Goal: Check status: Check status

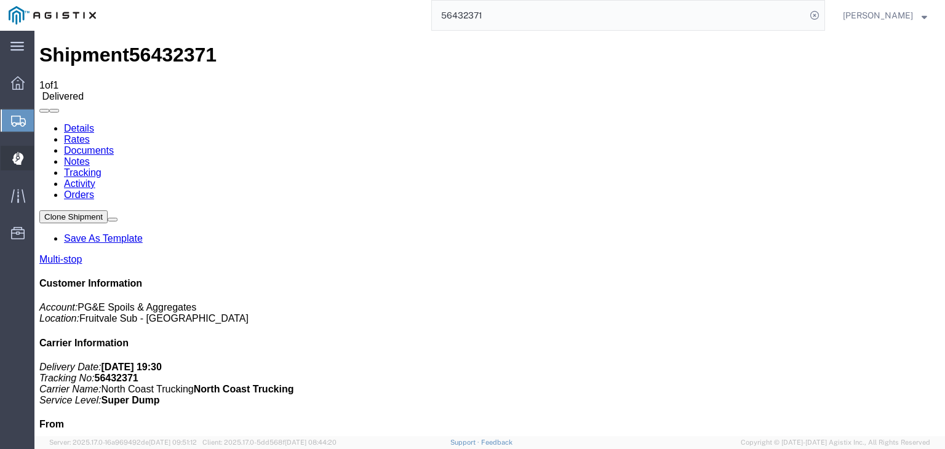
click at [18, 154] on icon at bounding box center [18, 158] width 12 height 13
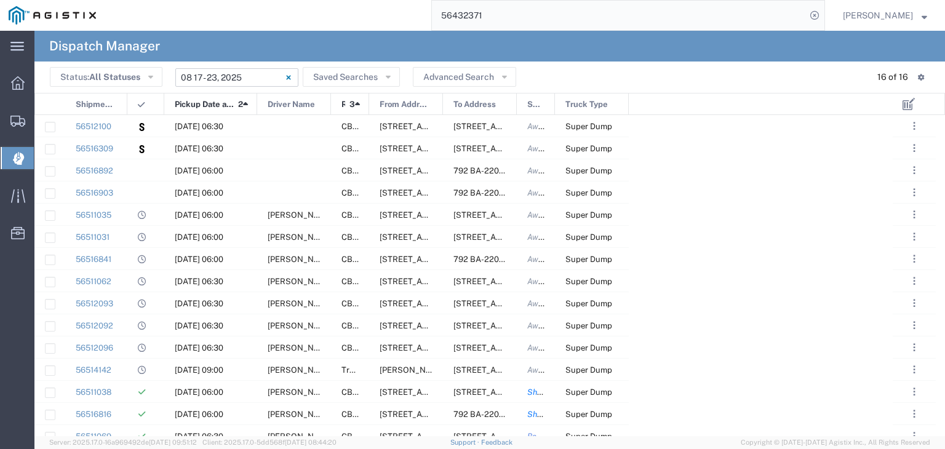
click at [215, 73] on input "[DATE] - [DATE]" at bounding box center [236, 77] width 123 height 18
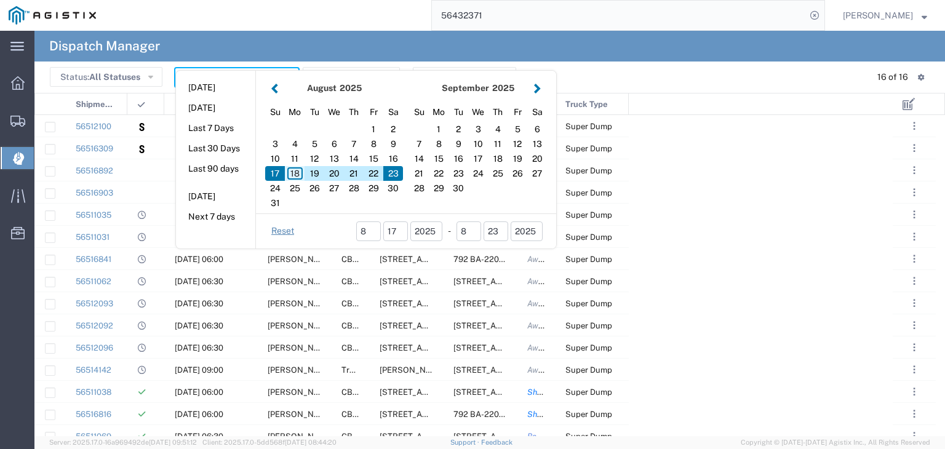
click at [293, 175] on div "18" at bounding box center [295, 173] width 20 height 15
type input "[DATE]"
type input "[DATE] - [DATE]"
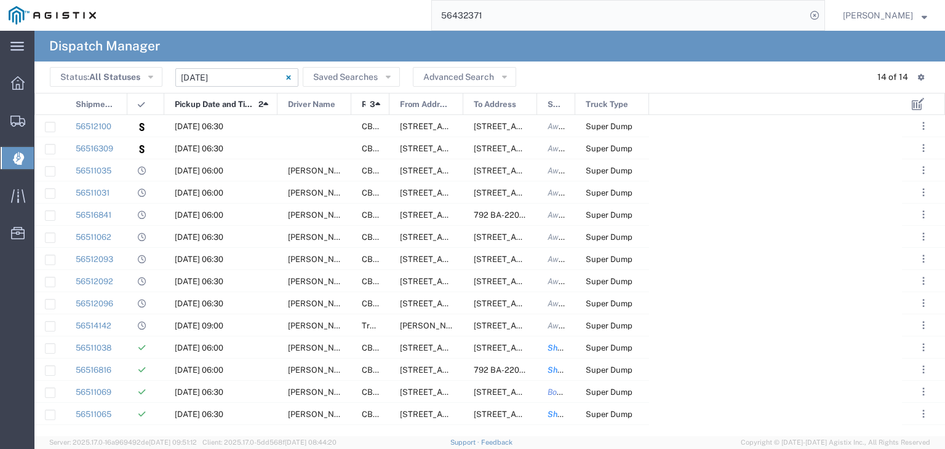
drag, startPoint x: 255, startPoint y: 99, endPoint x: 276, endPoint y: 102, distance: 20.5
click at [276, 102] on div at bounding box center [277, 105] width 5 height 22
click at [247, 75] on input "[DATE] - [DATE]" at bounding box center [236, 77] width 123 height 18
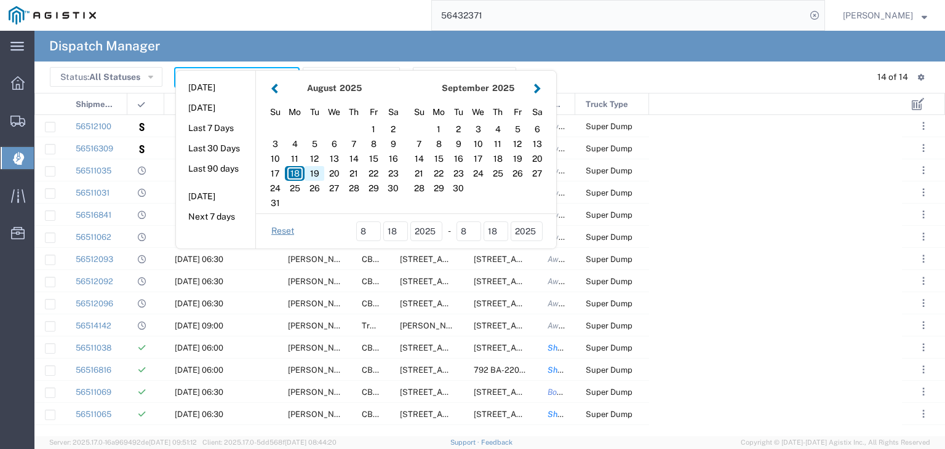
click at [313, 170] on div "19" at bounding box center [315, 173] width 20 height 15
type input "[DATE]"
type input "[DATE] - [DATE]"
